Goal: Information Seeking & Learning: Learn about a topic

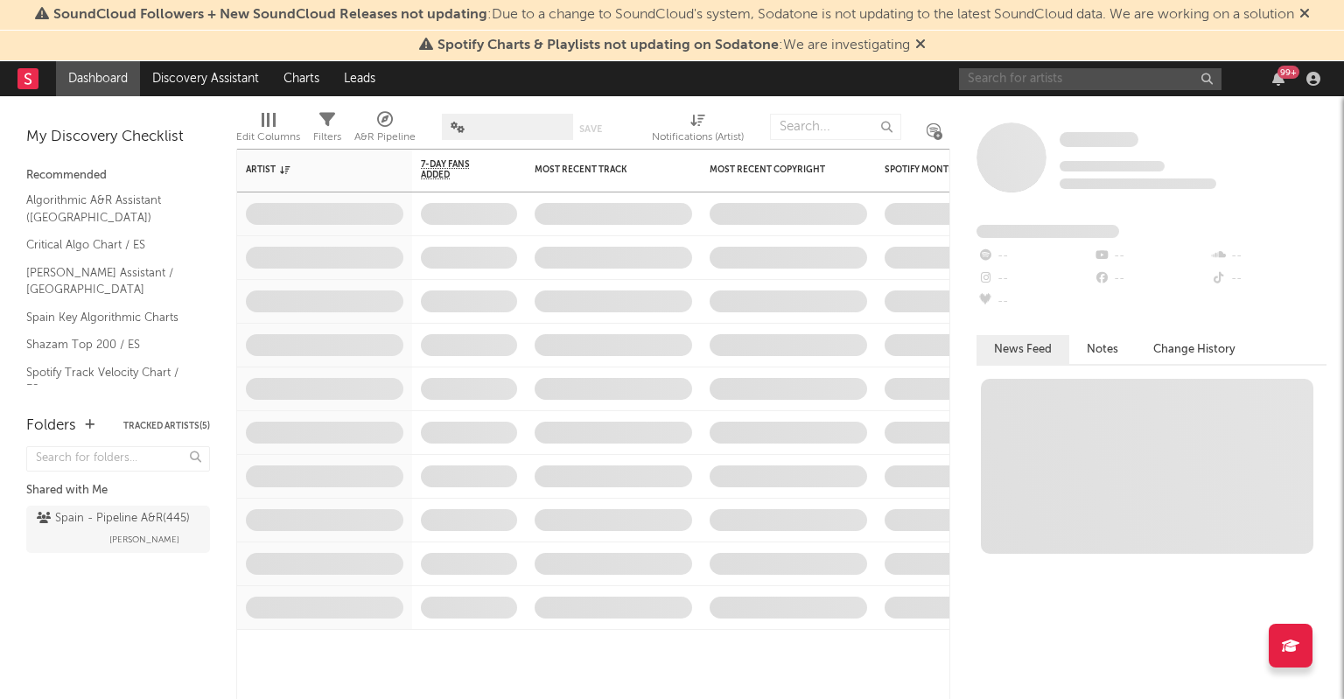
click at [1019, 83] on input "text" at bounding box center [1090, 79] width 263 height 22
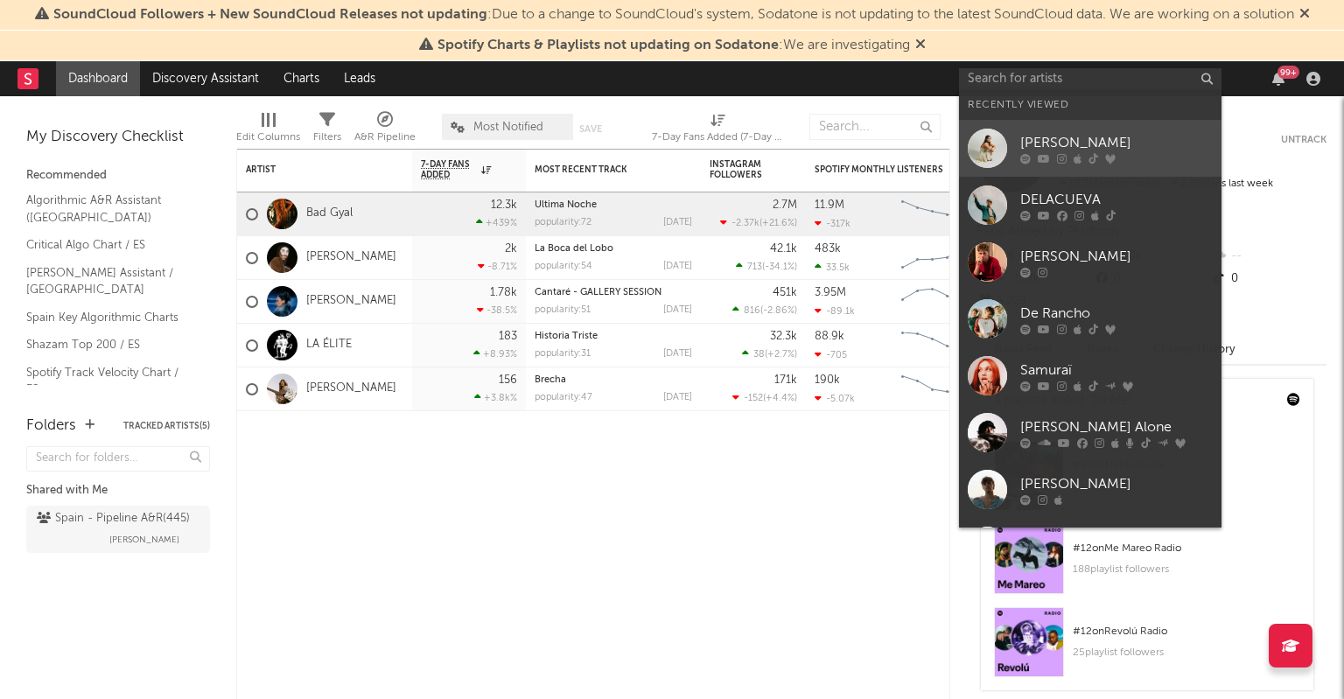
click at [1135, 147] on div "[PERSON_NAME]" at bounding box center [1116, 143] width 193 height 21
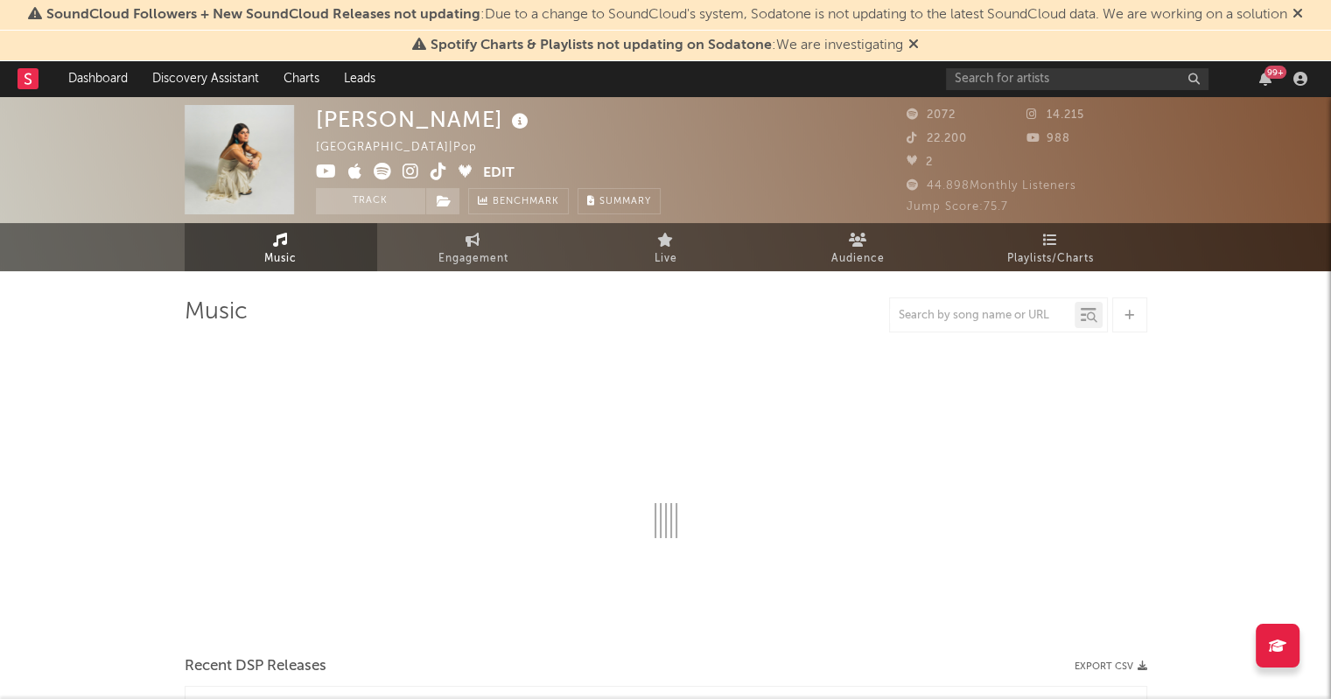
select select "6m"
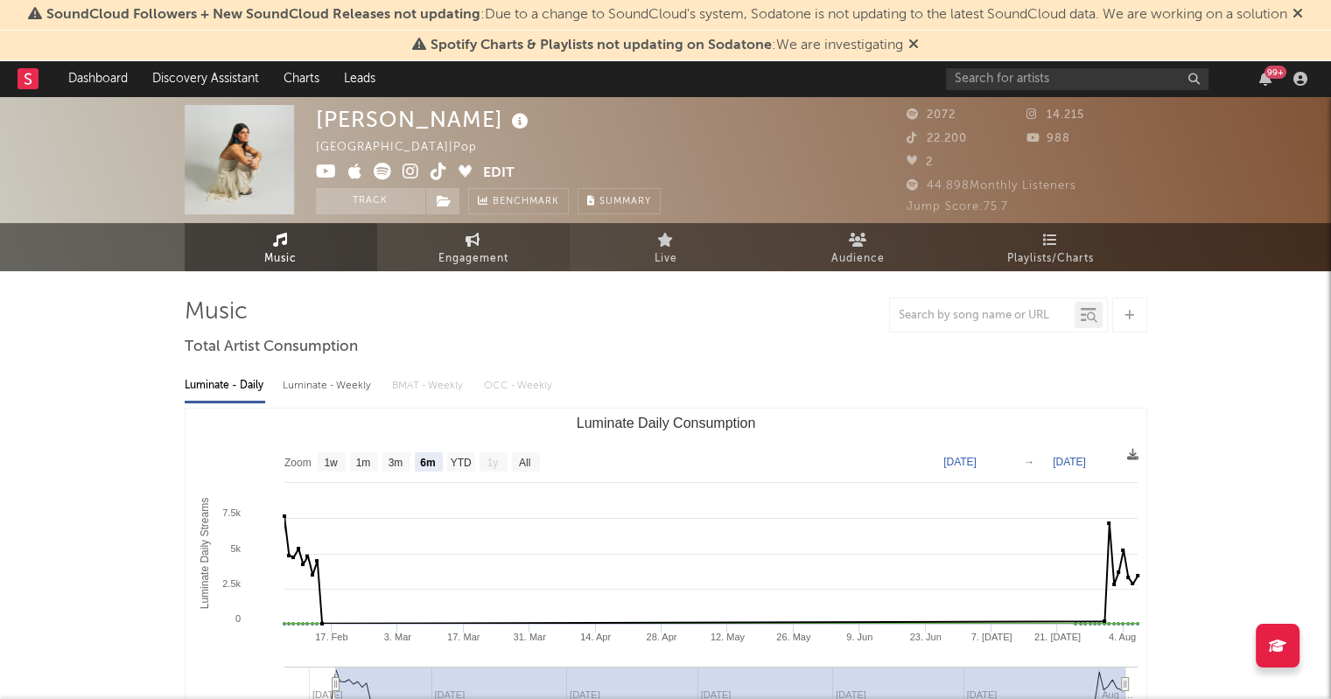
click at [464, 249] on span "Engagement" at bounding box center [473, 259] width 70 height 21
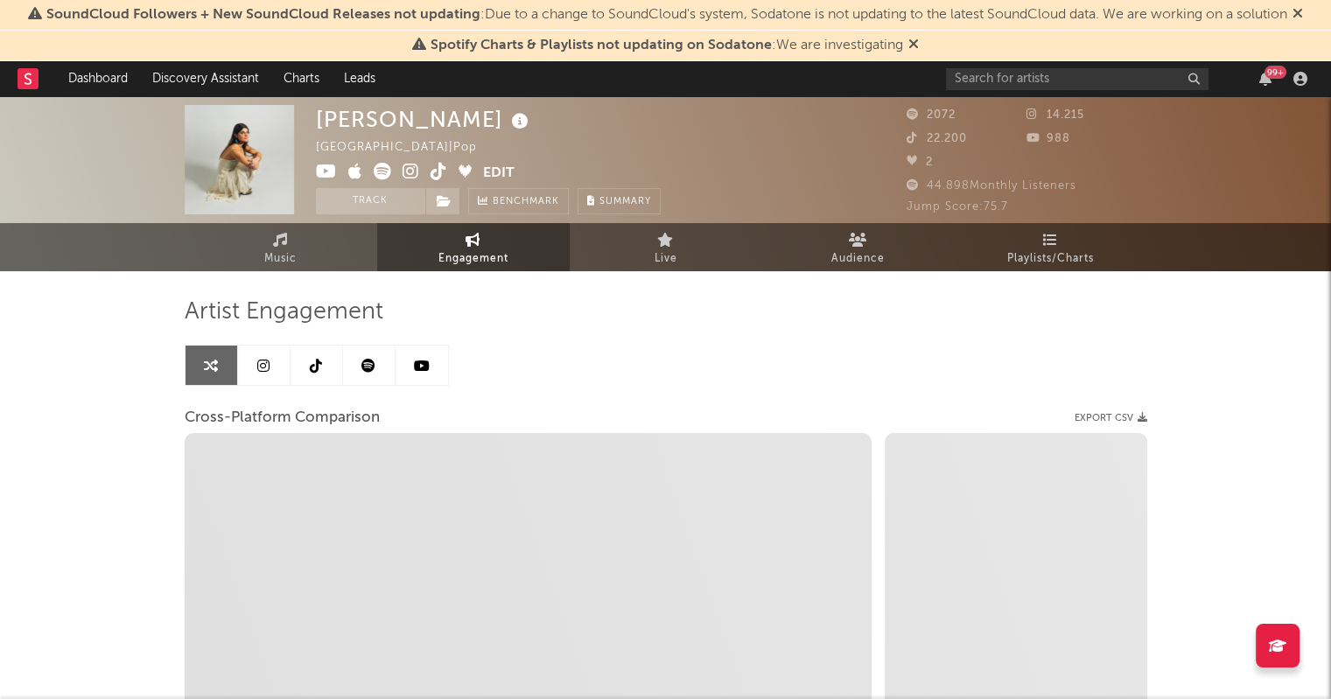
select select "1w"
select select "1m"
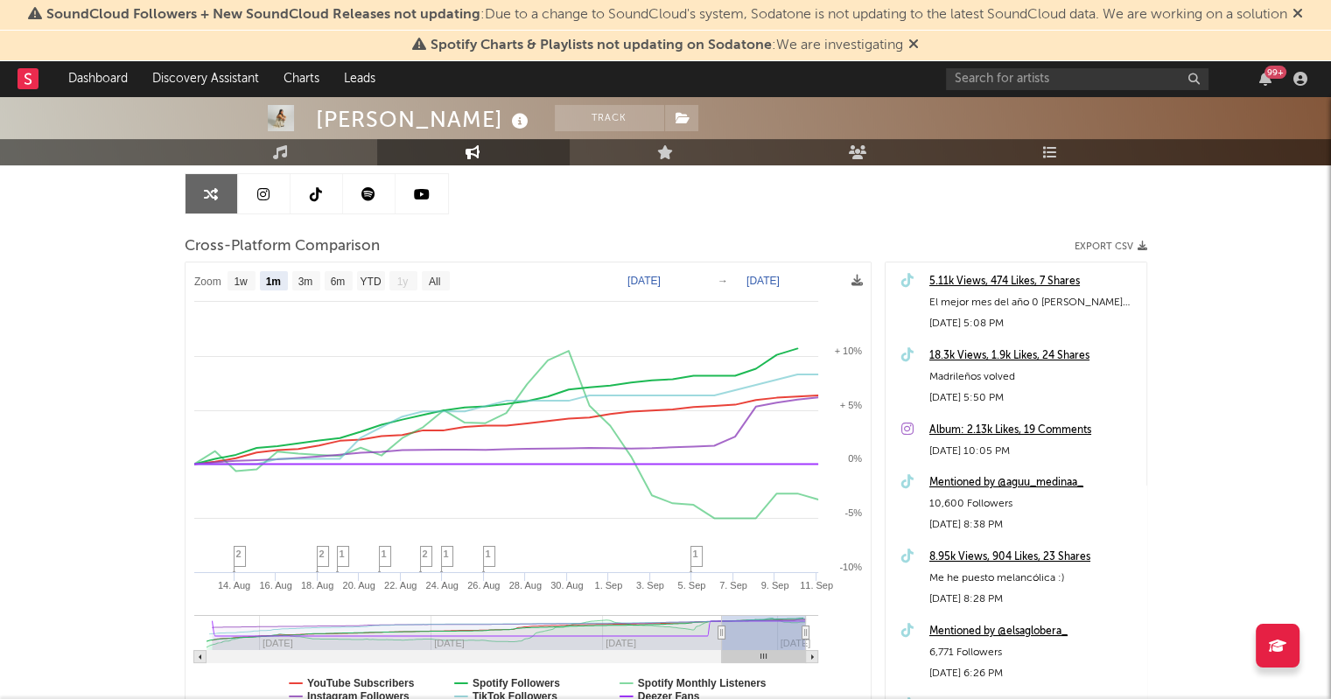
scroll to position [175, 0]
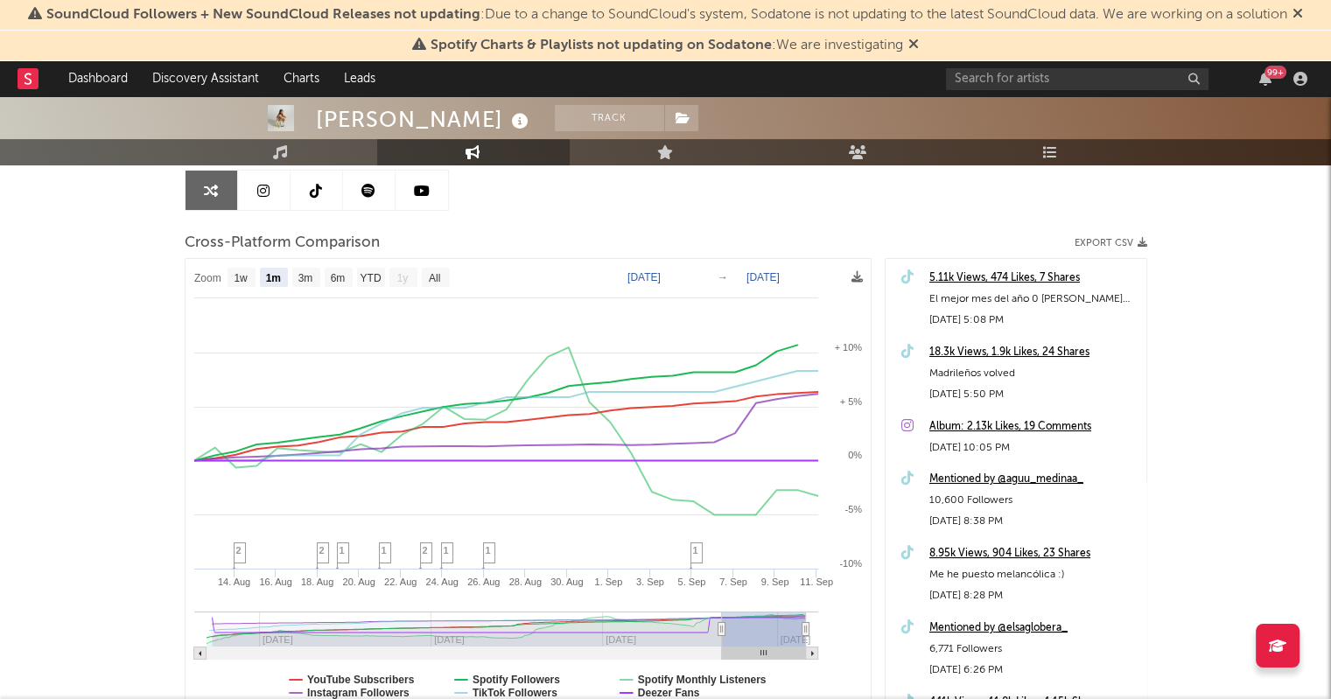
type input "[DATE]"
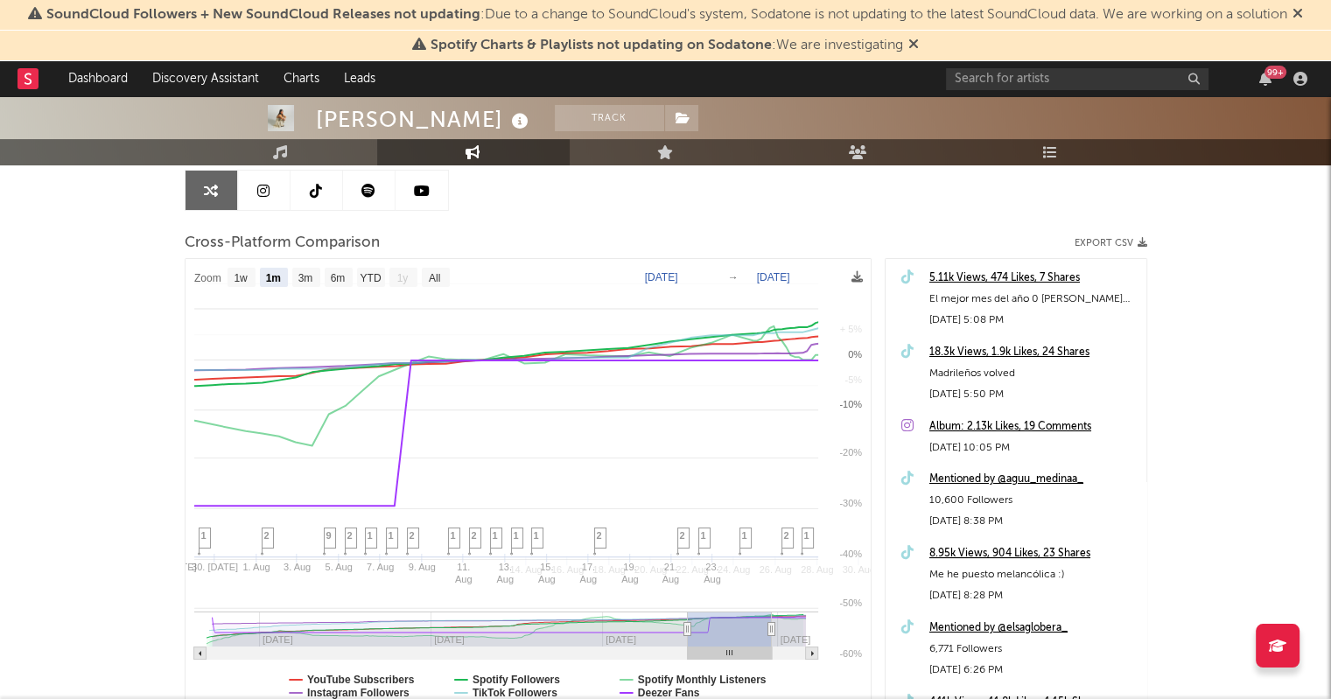
select select "1m"
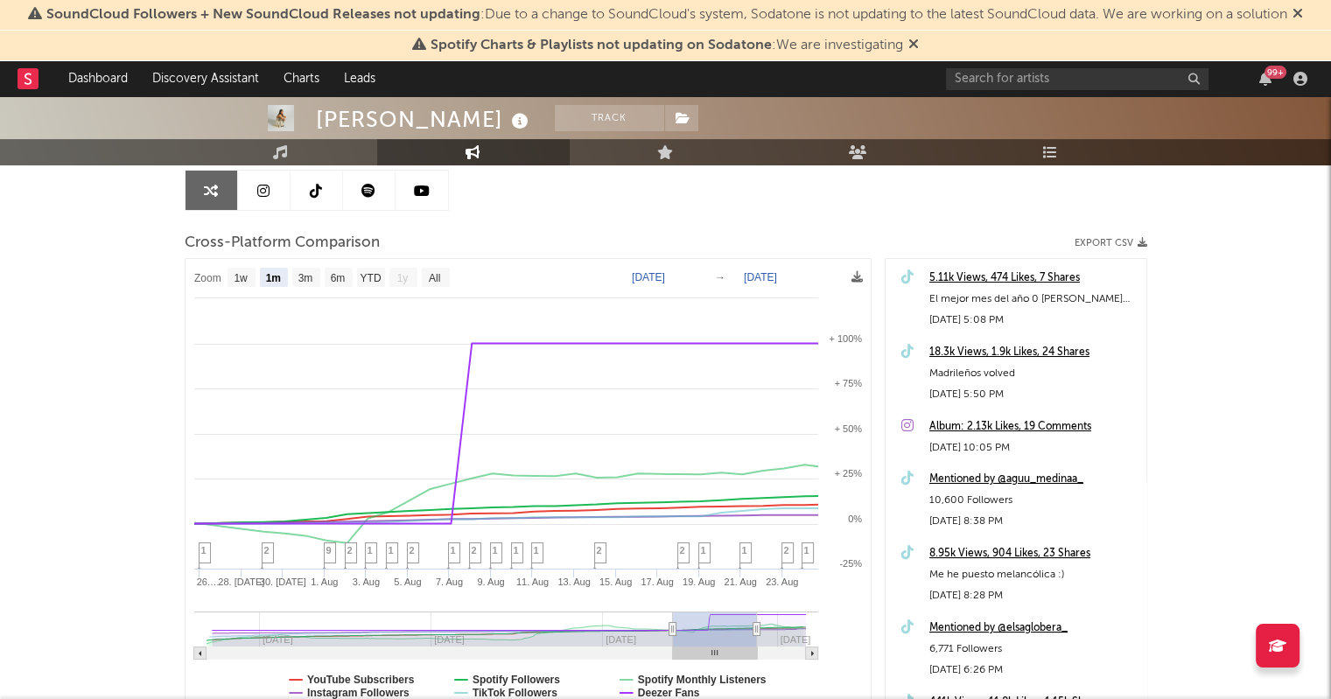
drag, startPoint x: 714, startPoint y: 626, endPoint x: 147, endPoint y: 633, distance: 567.2
type input "[DATE]"
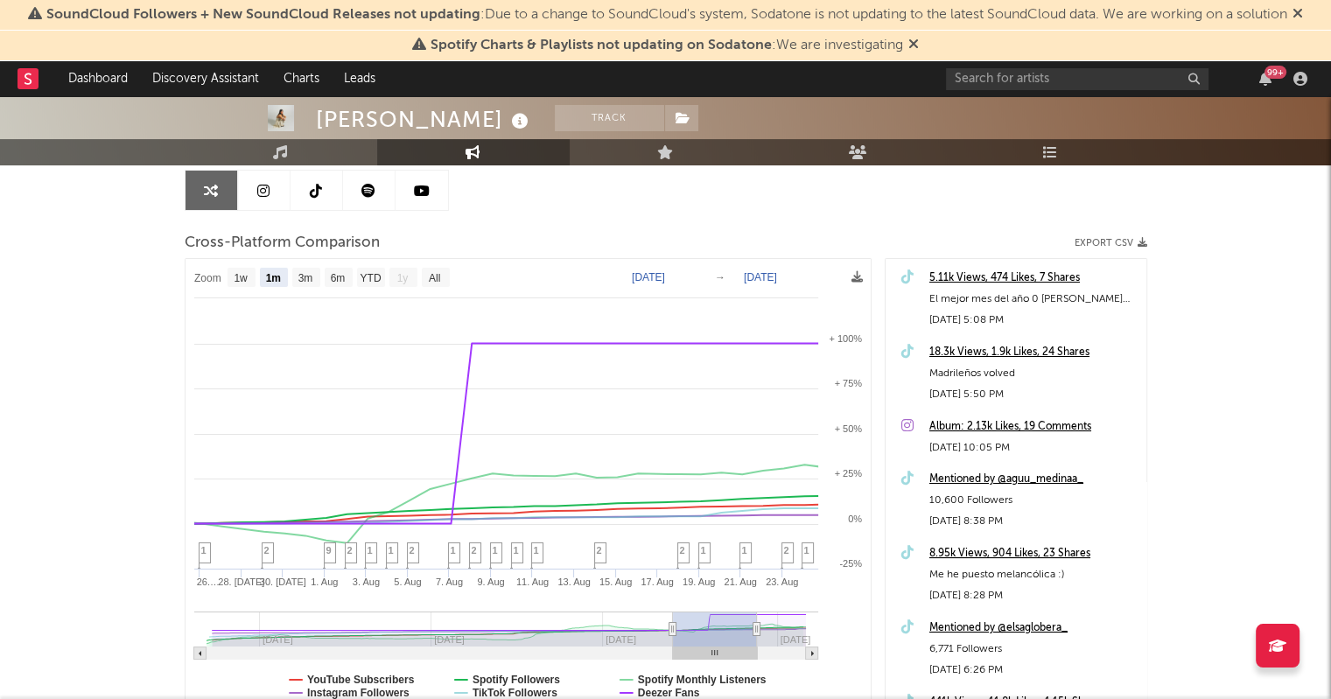
type input "[DATE]"
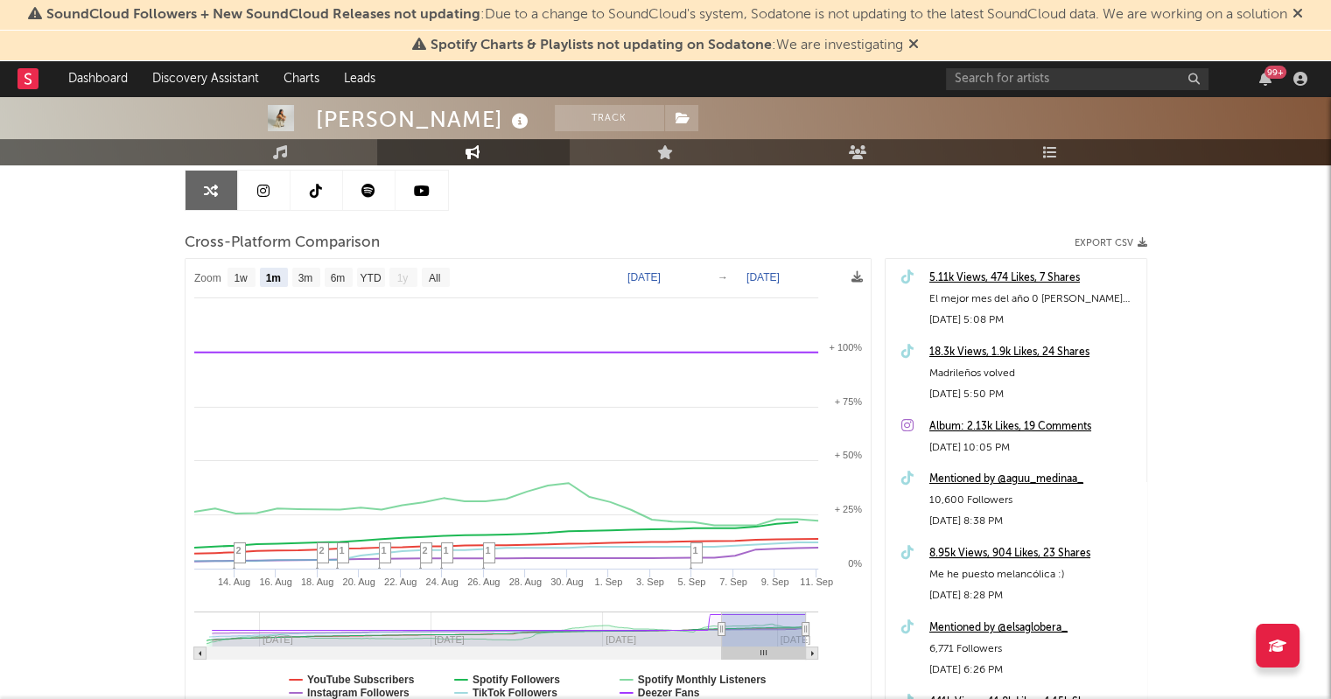
select select "1m"
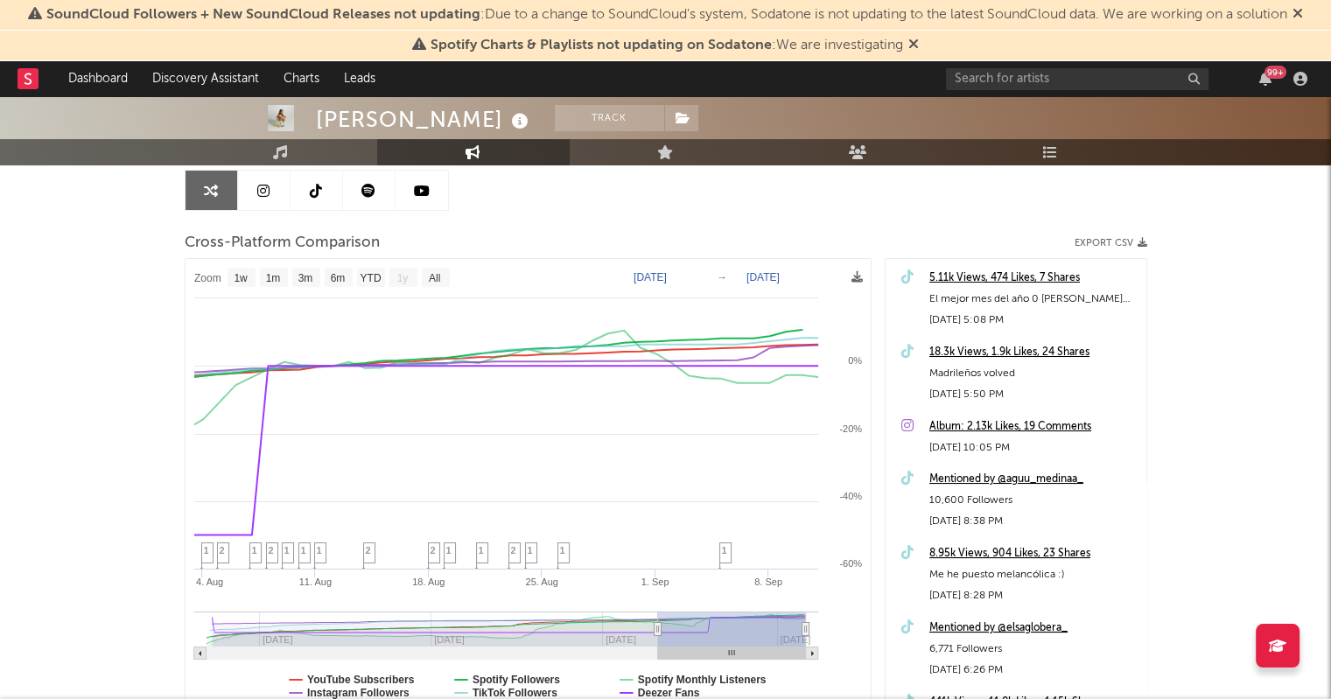
type input "[DATE]"
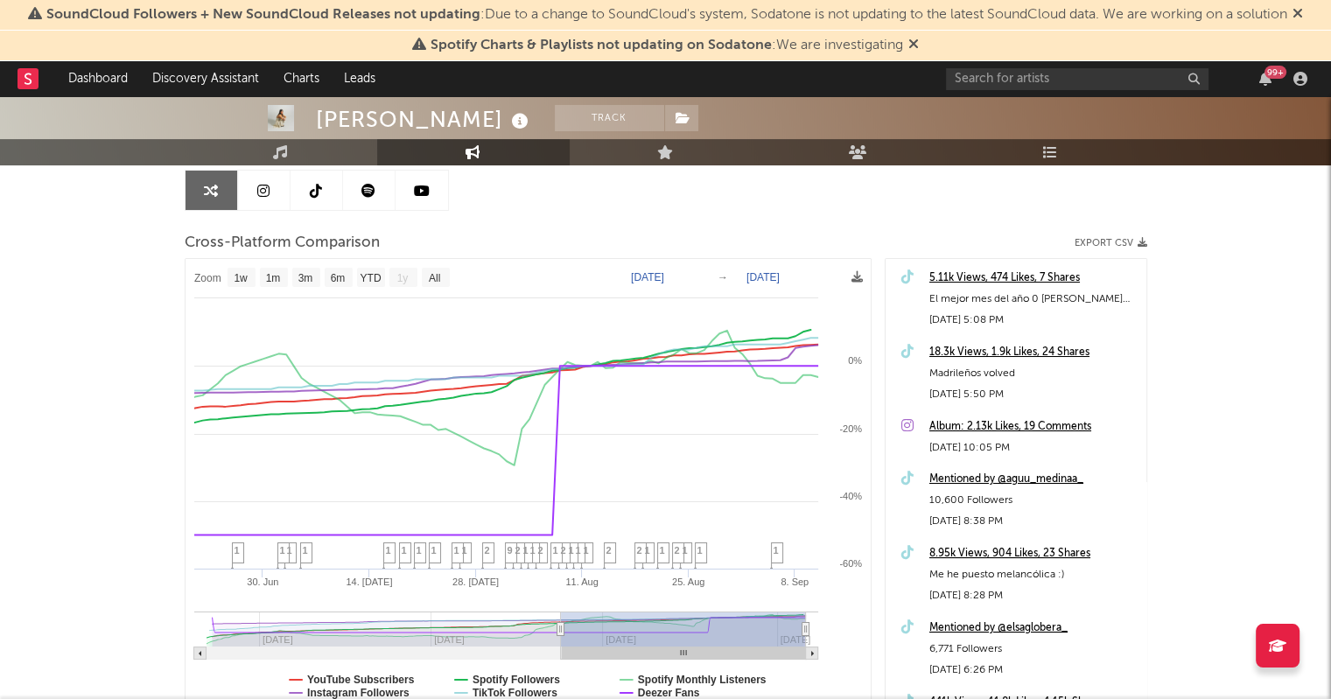
select select "3m"
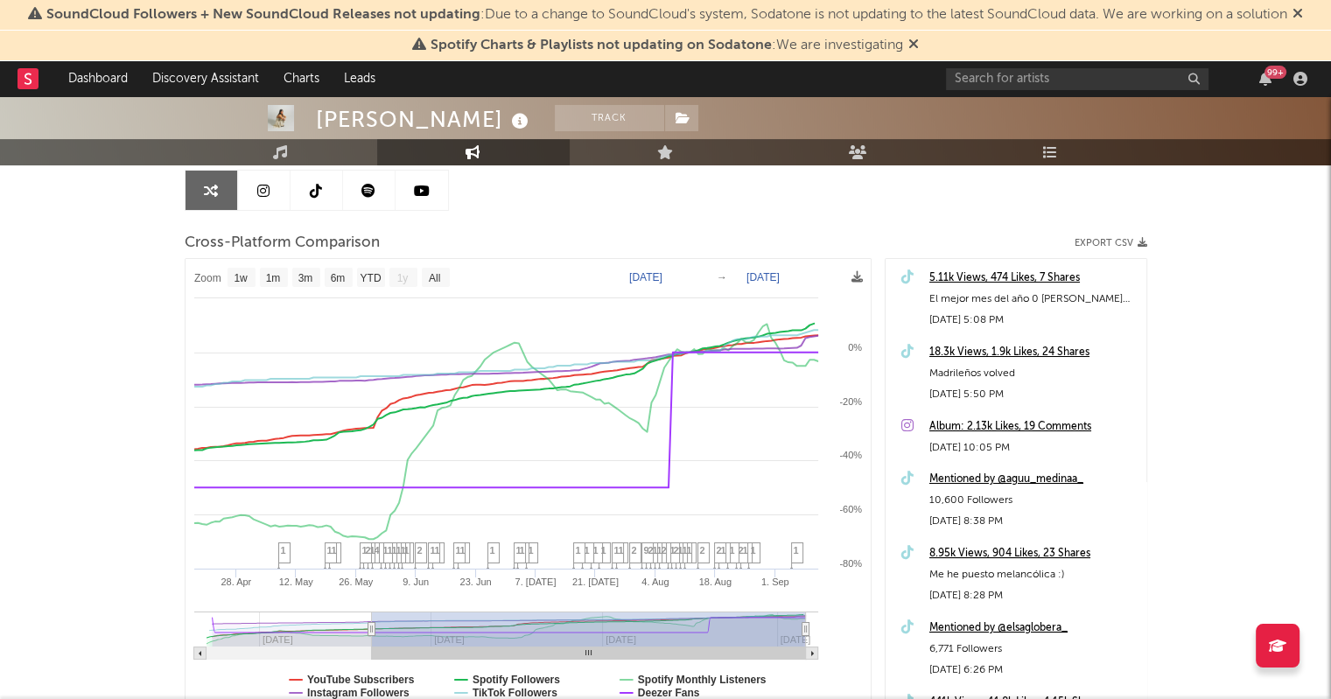
type input "2025-03-28"
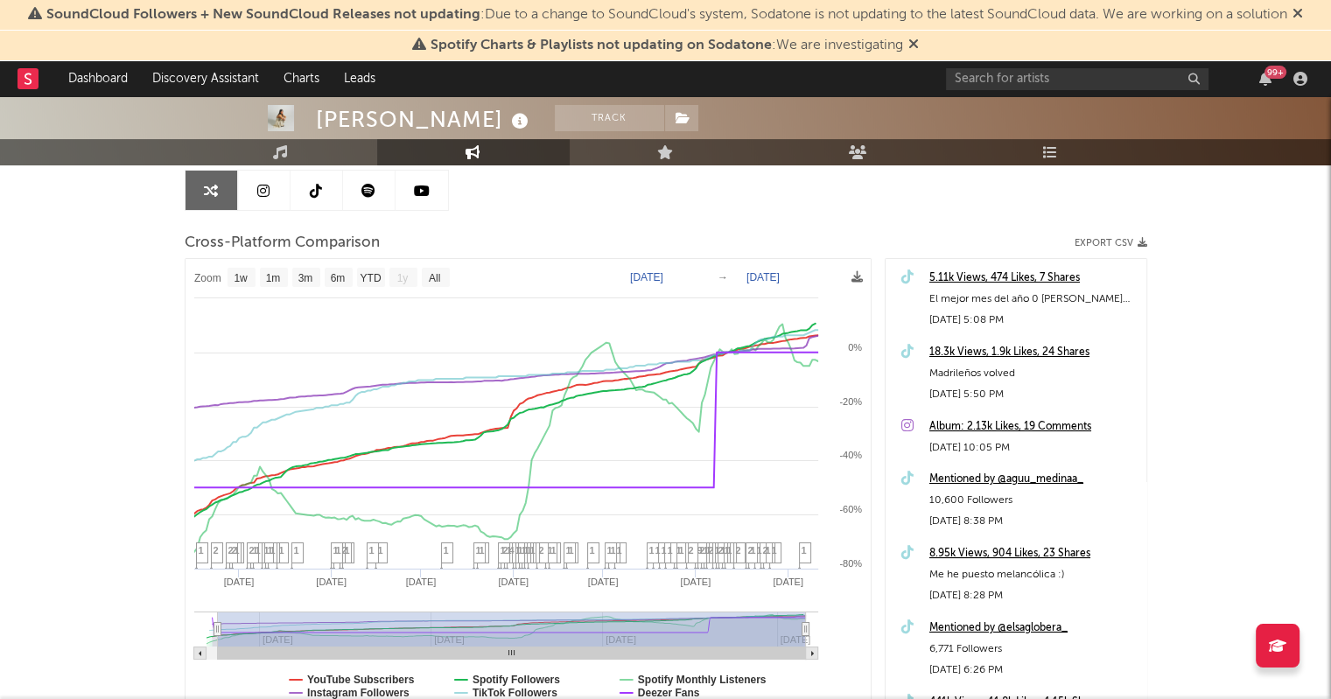
drag, startPoint x: 720, startPoint y: 630, endPoint x: 217, endPoint y: 638, distance: 503.3
click at [217, 638] on g at bounding box center [506, 636] width 624 height 48
select select "1w"
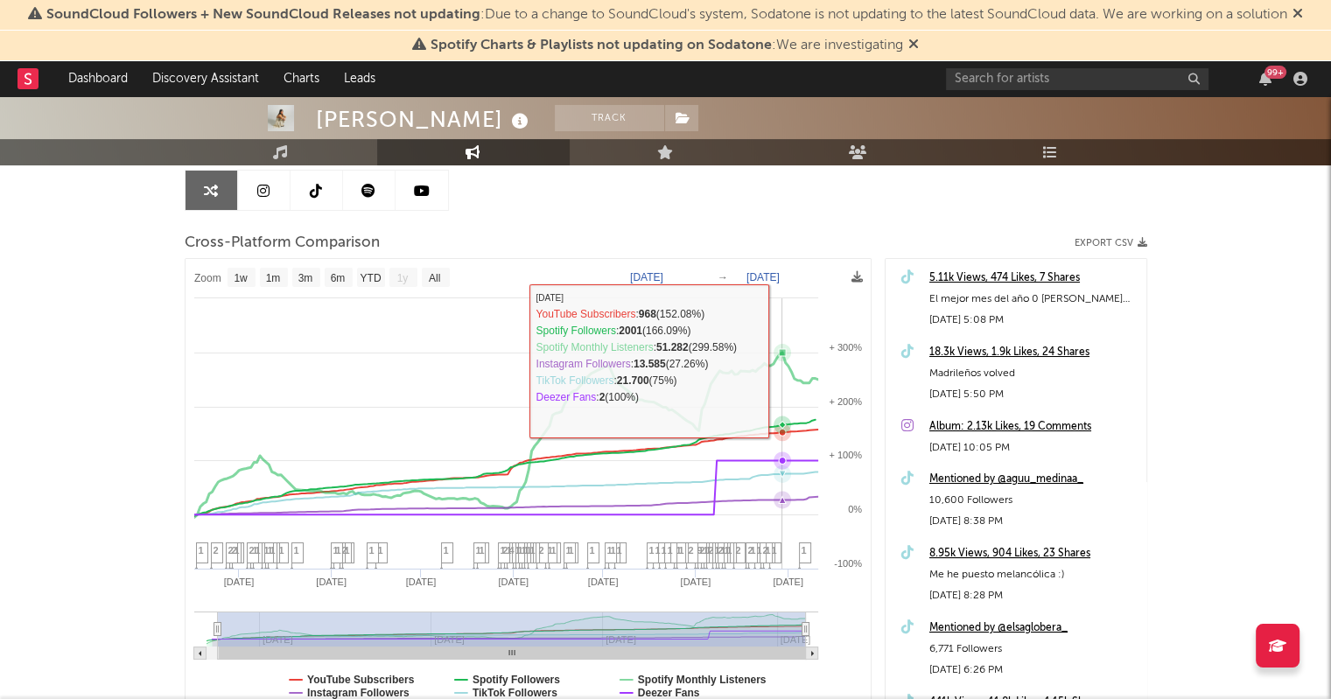
click at [782, 360] on icon at bounding box center [783, 353] width 18 height 18
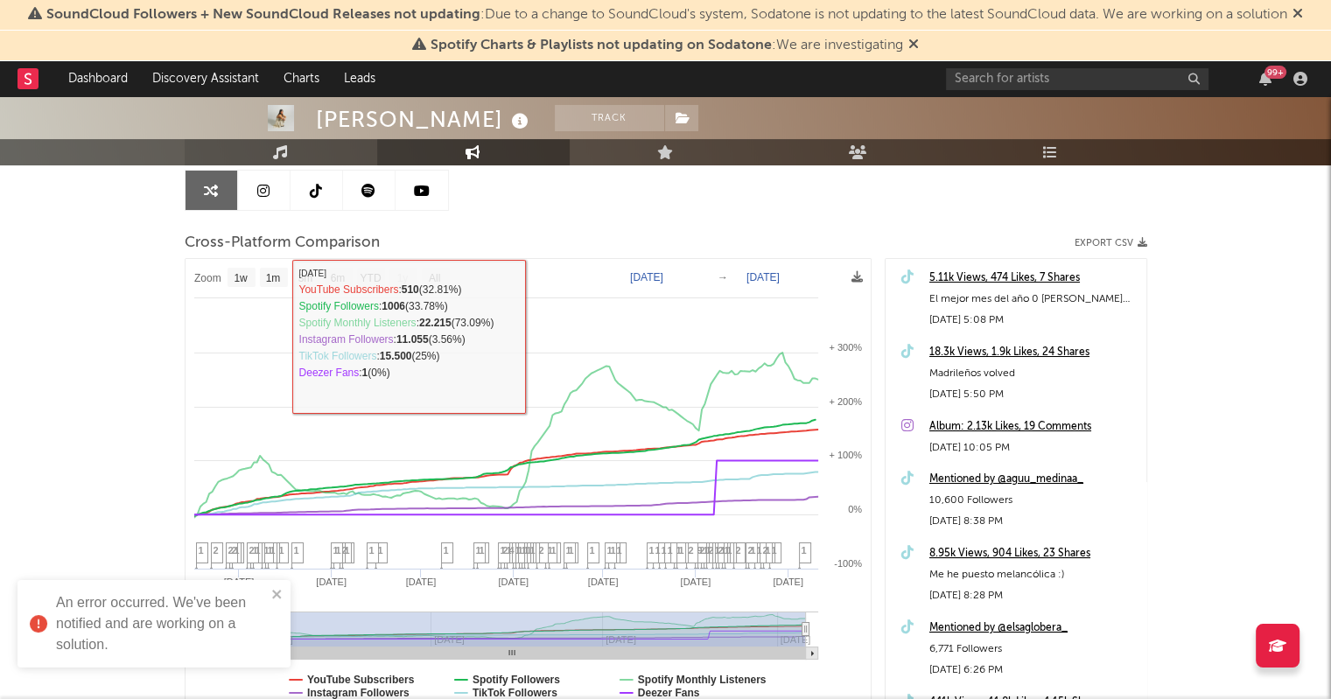
click at [268, 151] on link "Music" at bounding box center [281, 152] width 193 height 26
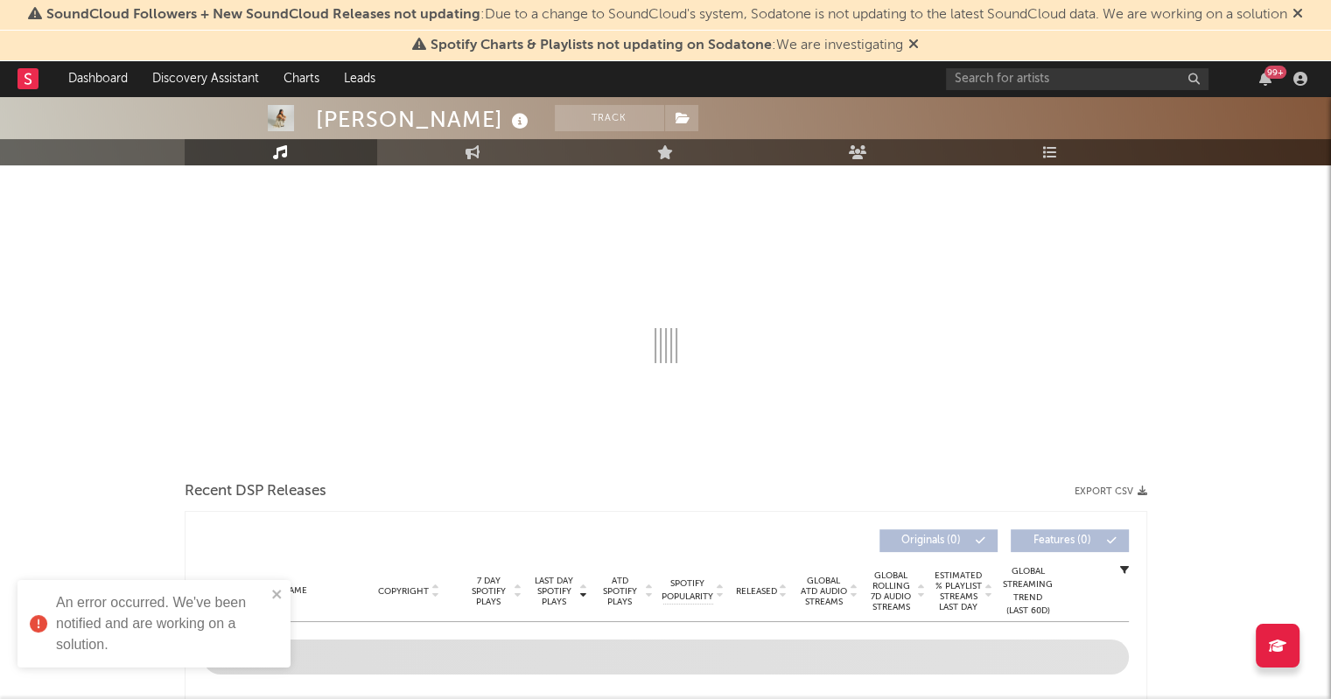
select select "6m"
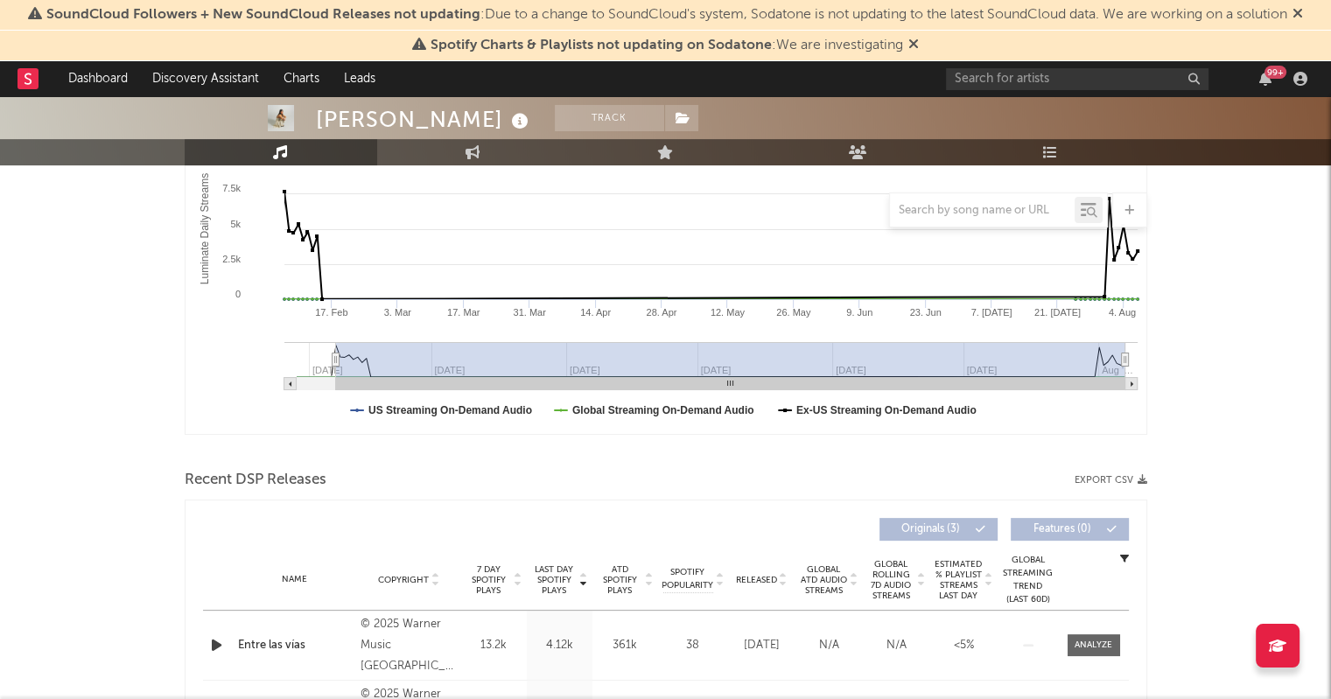
scroll to position [350, 0]
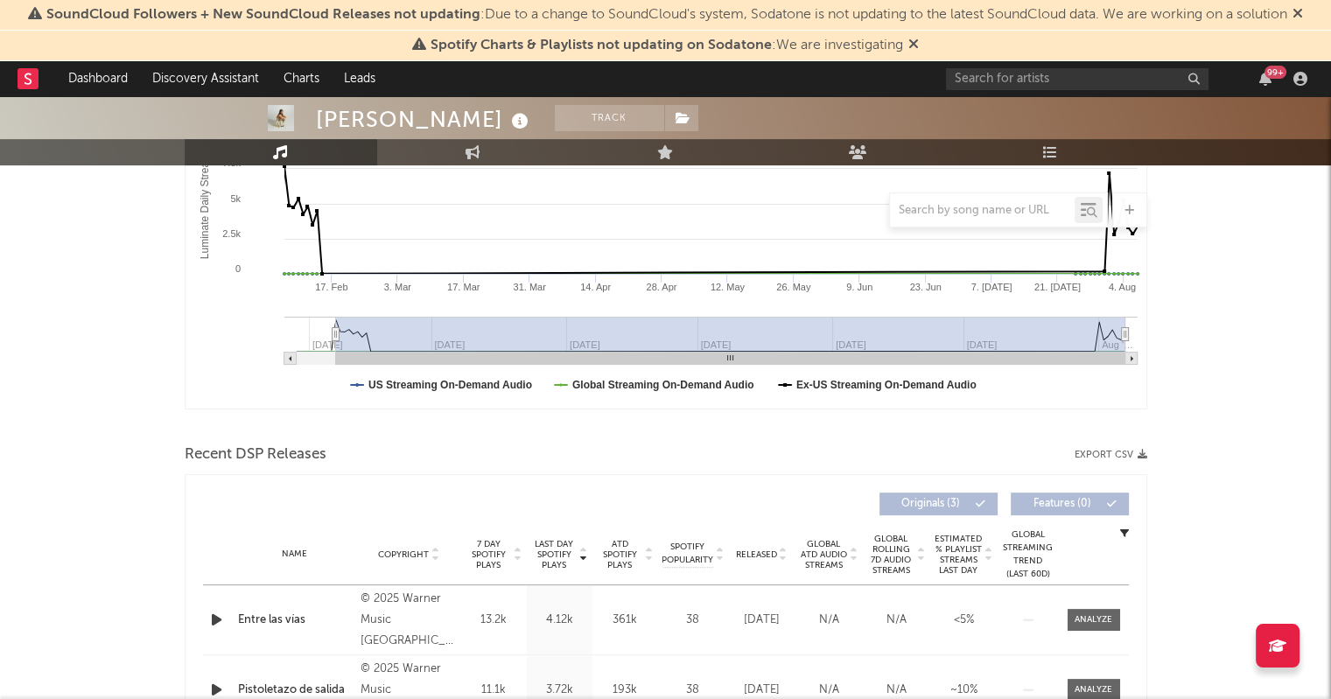
type input "2025-02-01"
drag, startPoint x: 338, startPoint y: 328, endPoint x: 312, endPoint y: 328, distance: 26.3
click at [312, 328] on icon "Luminate Daily Consumption" at bounding box center [311, 334] width 7 height 13
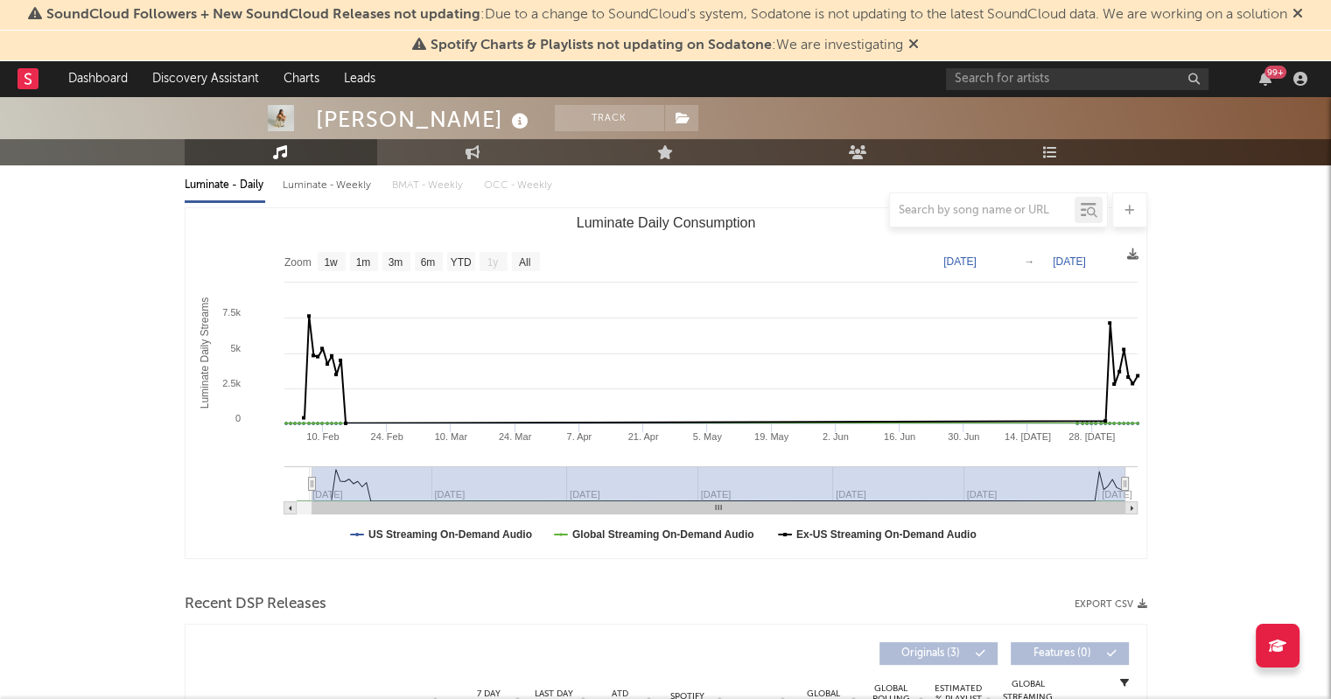
scroll to position [175, 0]
